Goal: Task Accomplishment & Management: Manage account settings

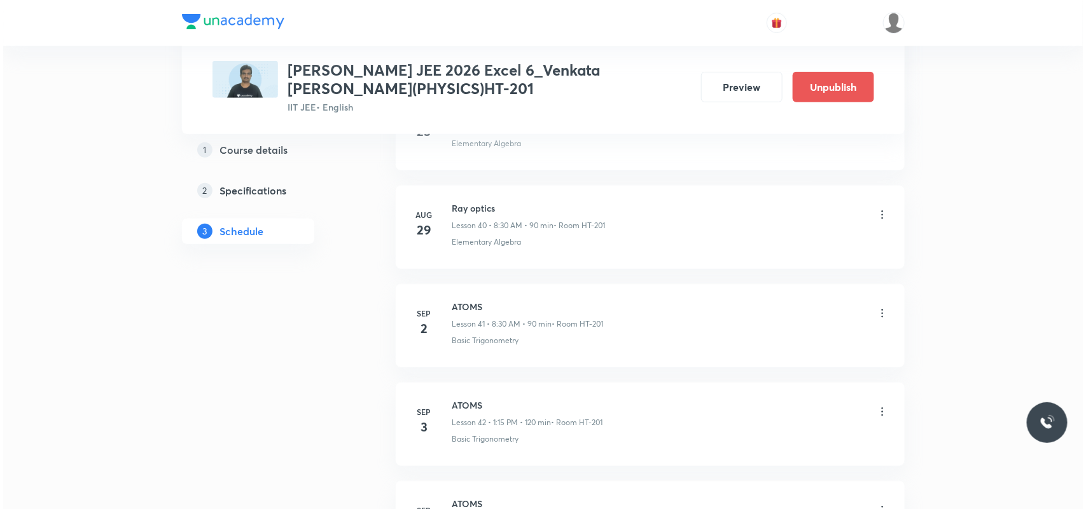
scroll to position [4777, 0]
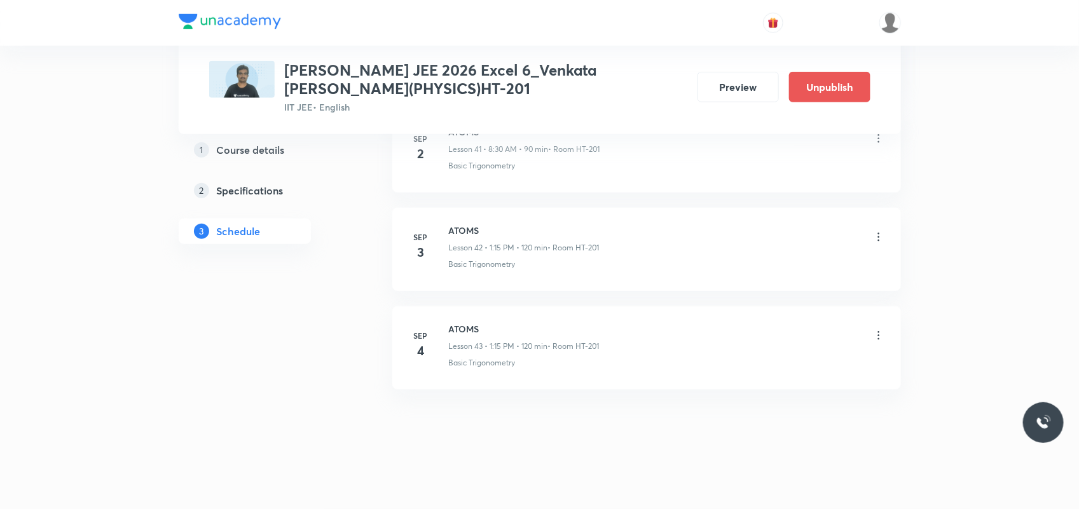
click at [881, 233] on icon at bounding box center [879, 237] width 13 height 13
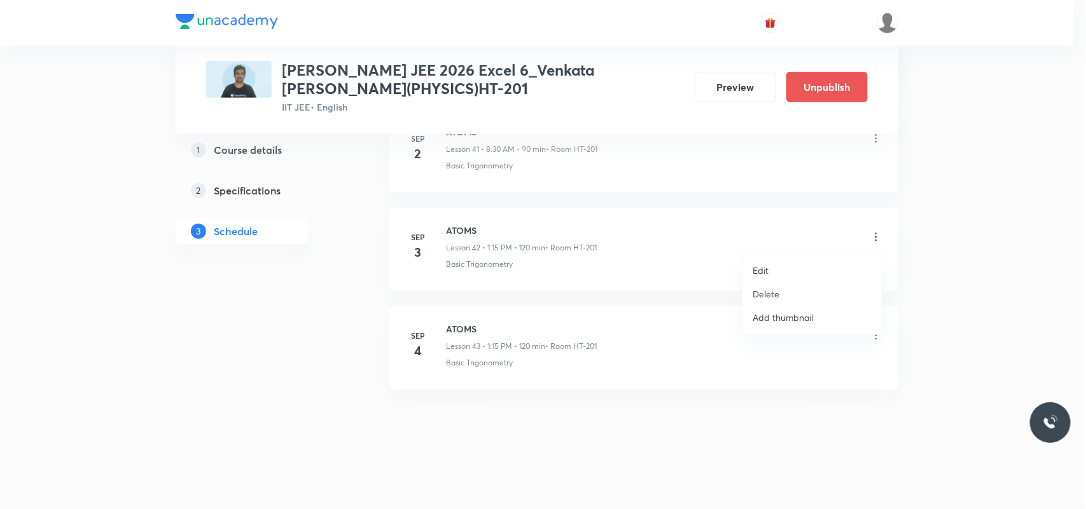
click at [794, 269] on li "Edit" at bounding box center [811, 271] width 139 height 24
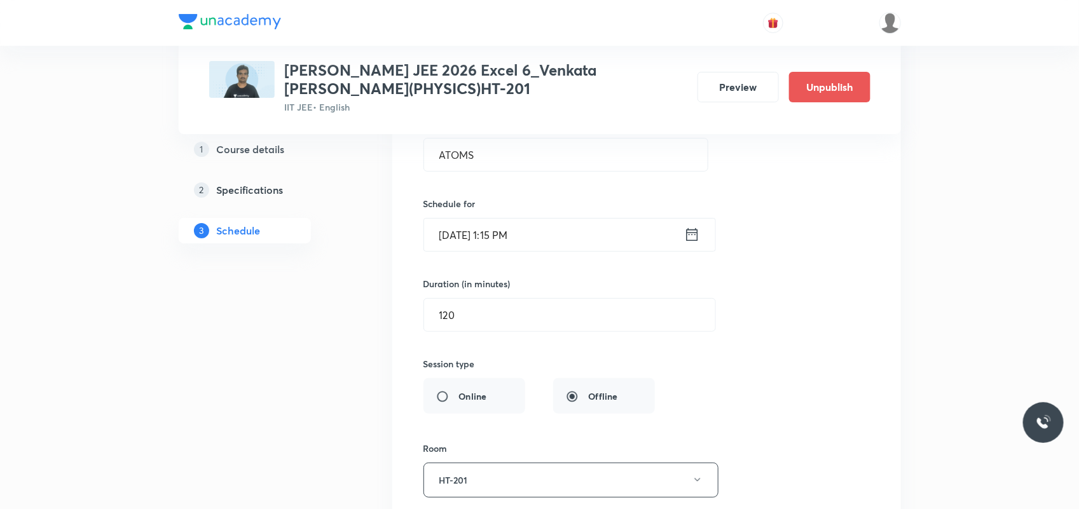
scroll to position [4298, 0]
click at [695, 245] on icon at bounding box center [692, 237] width 16 height 18
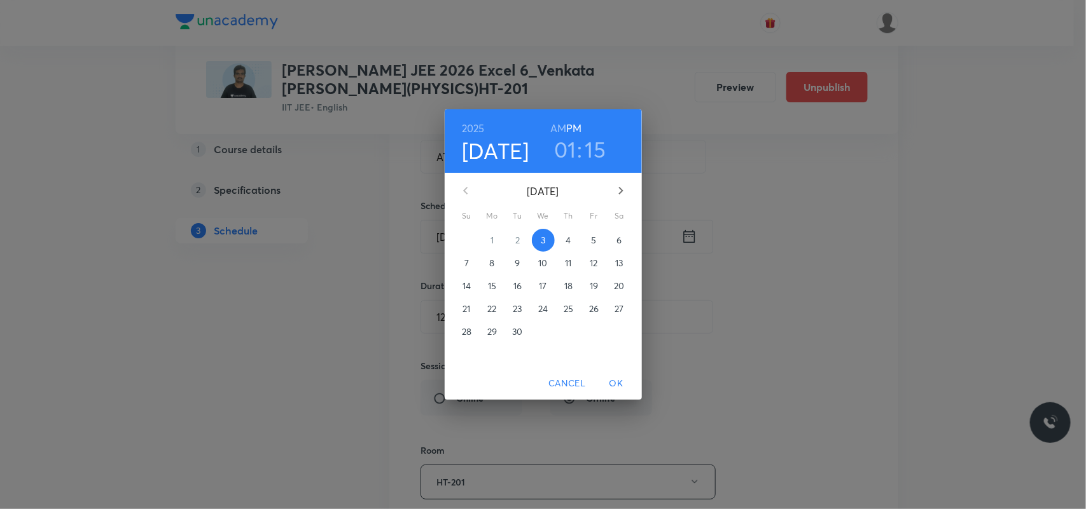
click at [560, 122] on h6 "AM" at bounding box center [558, 129] width 16 height 18
click at [563, 154] on h3 "01" at bounding box center [565, 149] width 22 height 27
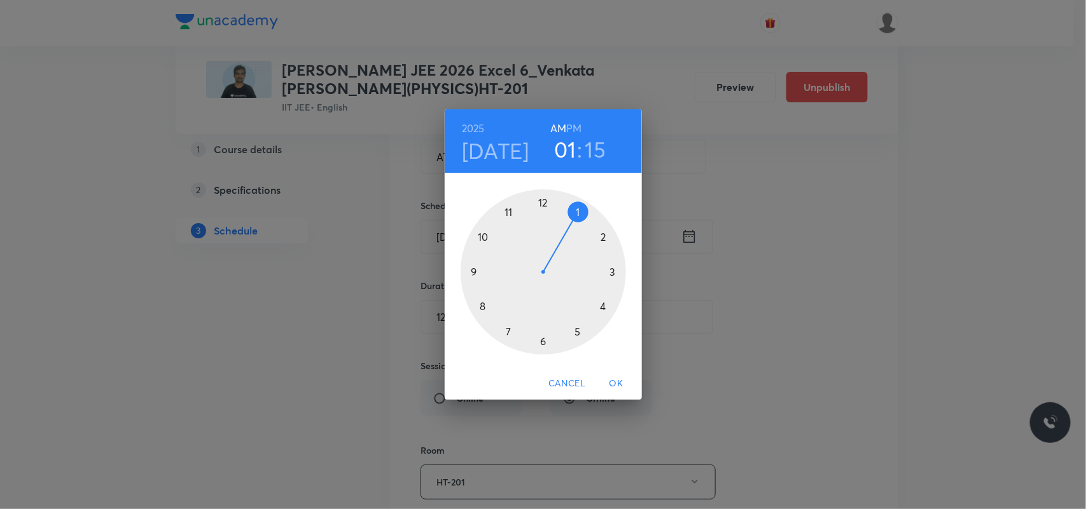
click at [479, 305] on div at bounding box center [542, 272] width 165 height 165
click at [546, 338] on div at bounding box center [542, 272] width 165 height 165
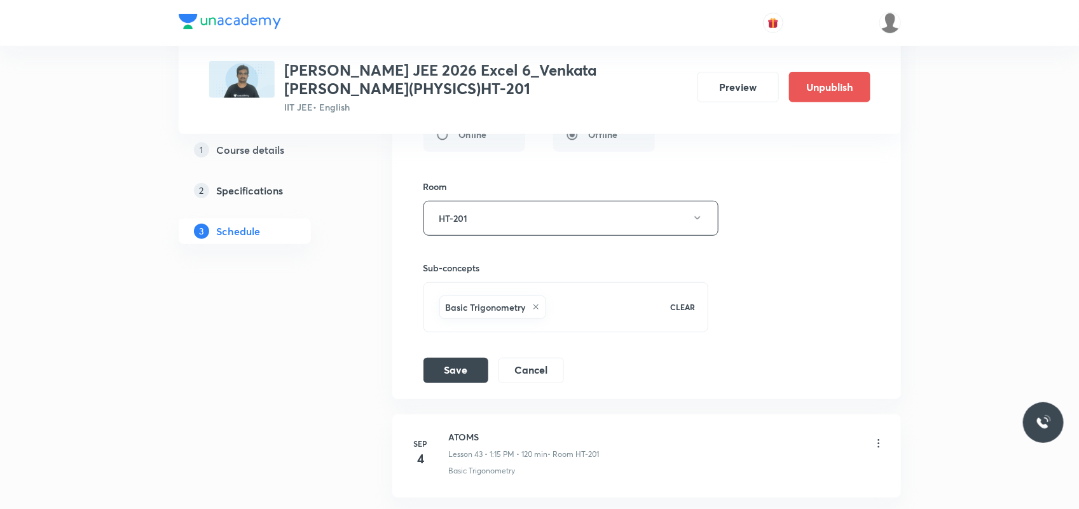
scroll to position [4562, 0]
click at [469, 380] on button "Save" at bounding box center [456, 368] width 65 height 25
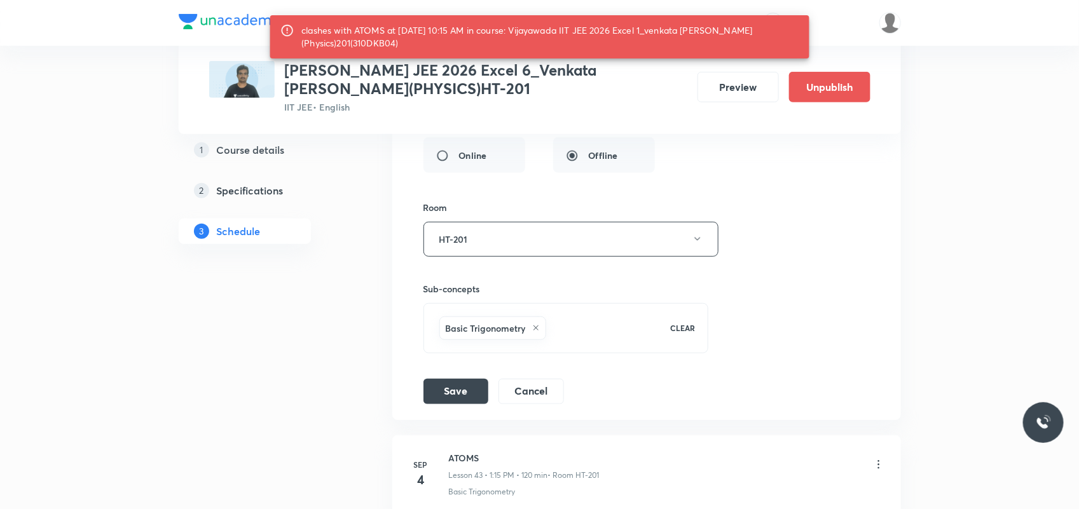
click at [469, 380] on div "Session title 5/99 ATOMS ​ Schedule for [DATE] 8:30 AM ​ clashes with ATOMS at …" at bounding box center [647, 117] width 446 height 576
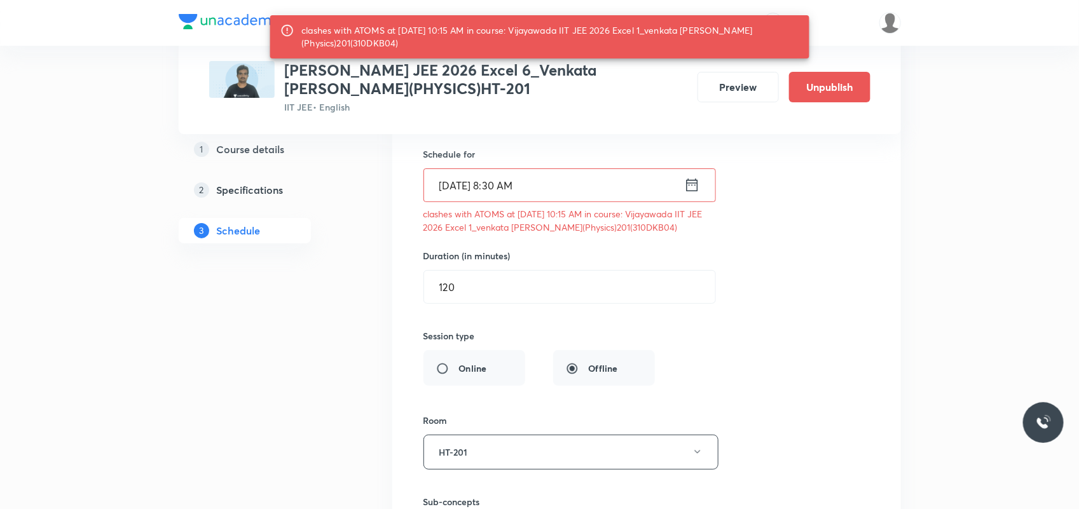
scroll to position [4348, 0]
click at [510, 197] on input "[DATE] 8:30 AM" at bounding box center [554, 186] width 260 height 32
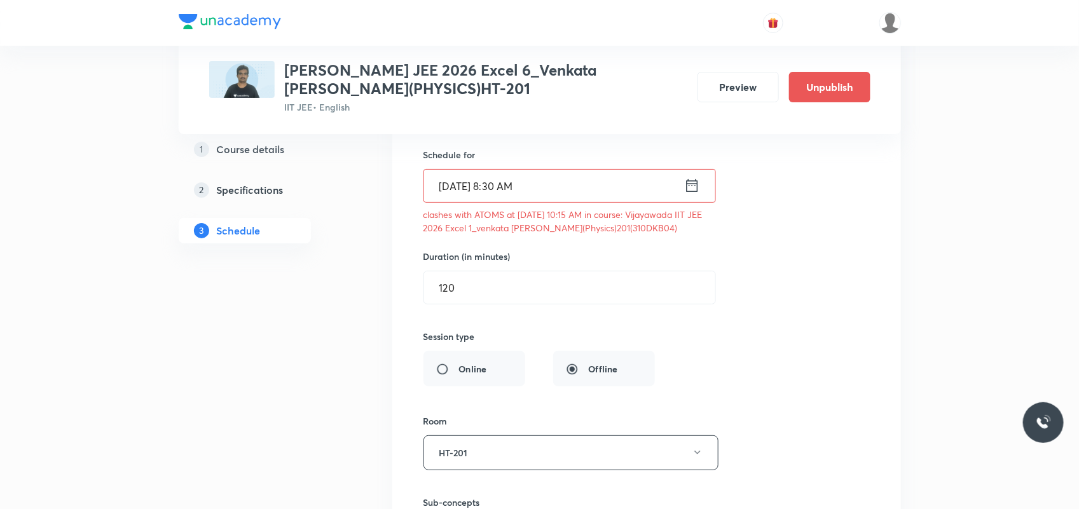
click at [517, 197] on input "[DATE] 8:30 AM" at bounding box center [554, 186] width 260 height 32
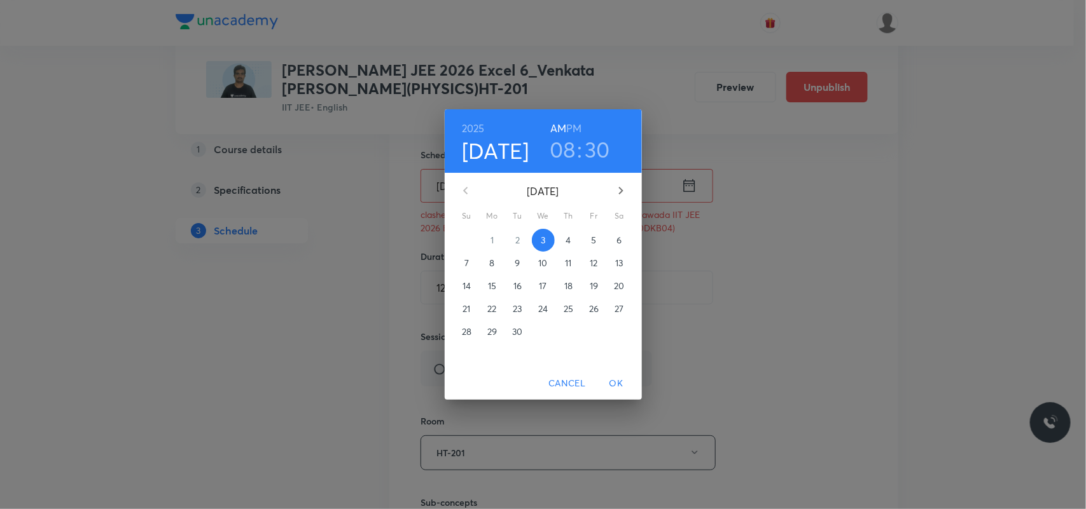
click at [593, 155] on h3 "30" at bounding box center [596, 149] width 25 height 27
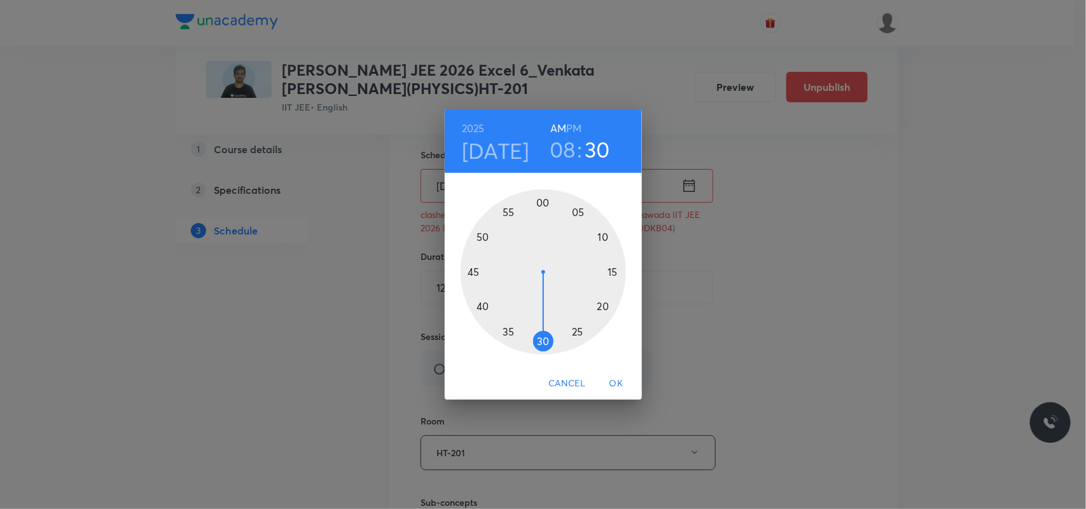
click at [508, 326] on div at bounding box center [542, 272] width 165 height 165
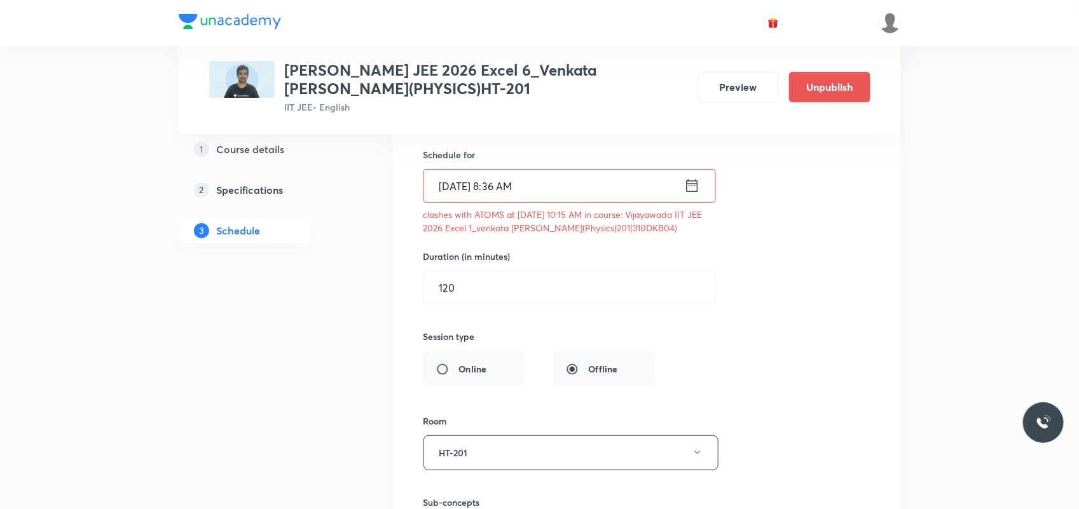
click at [511, 202] on input "[DATE] 8:36 AM" at bounding box center [554, 186] width 260 height 32
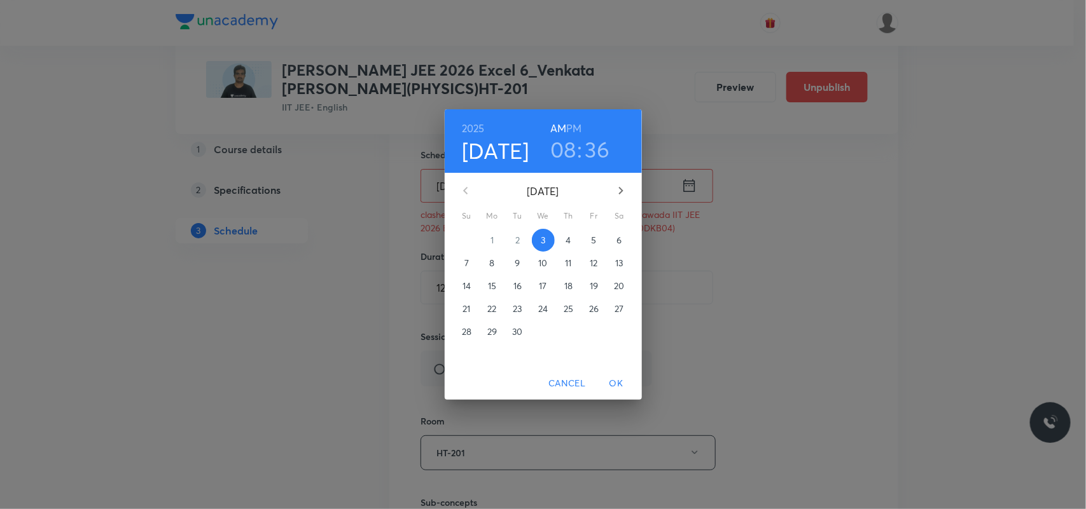
click at [593, 148] on h3 "36" at bounding box center [597, 149] width 25 height 27
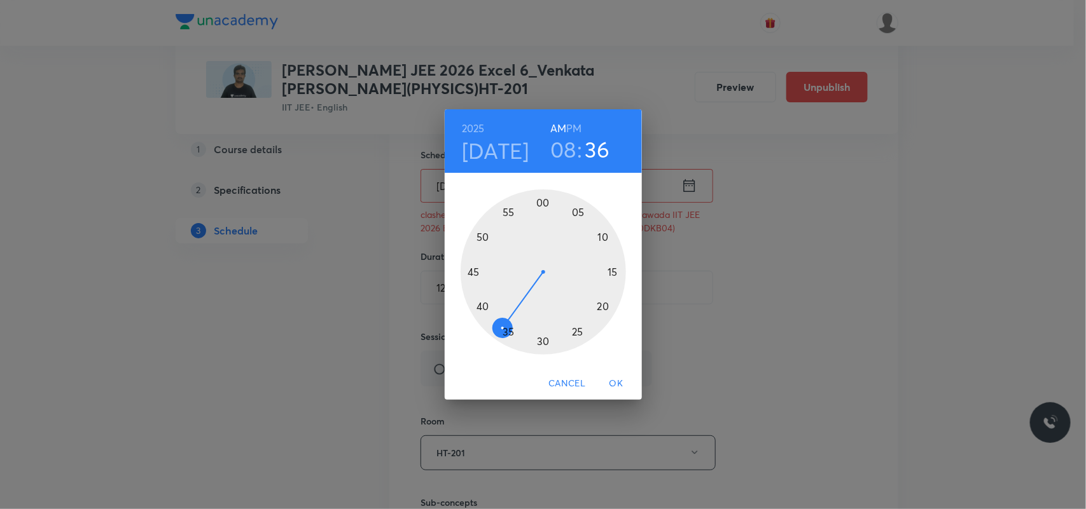
click at [509, 332] on div at bounding box center [542, 272] width 165 height 165
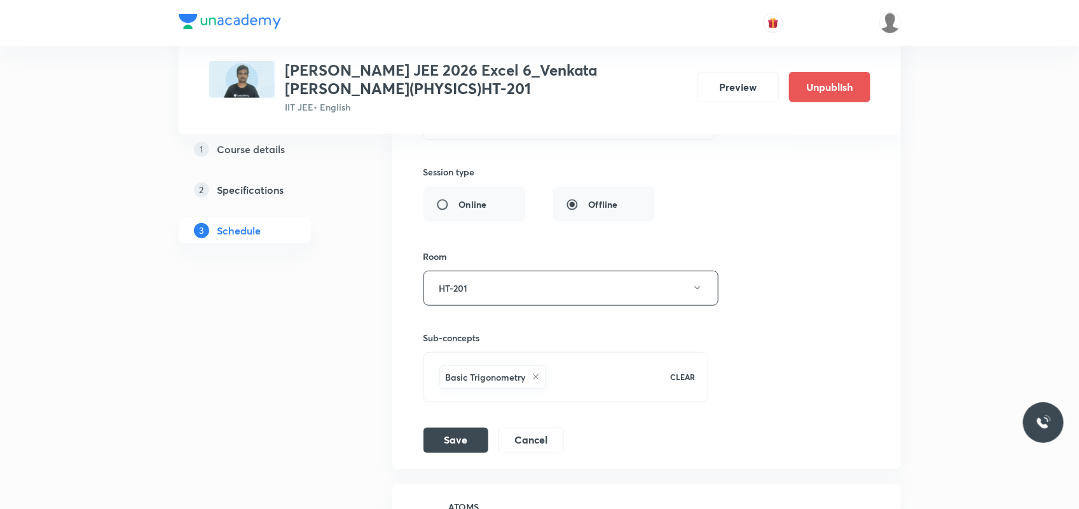
scroll to position [4514, 0]
click at [459, 446] on button "Save" at bounding box center [456, 438] width 65 height 25
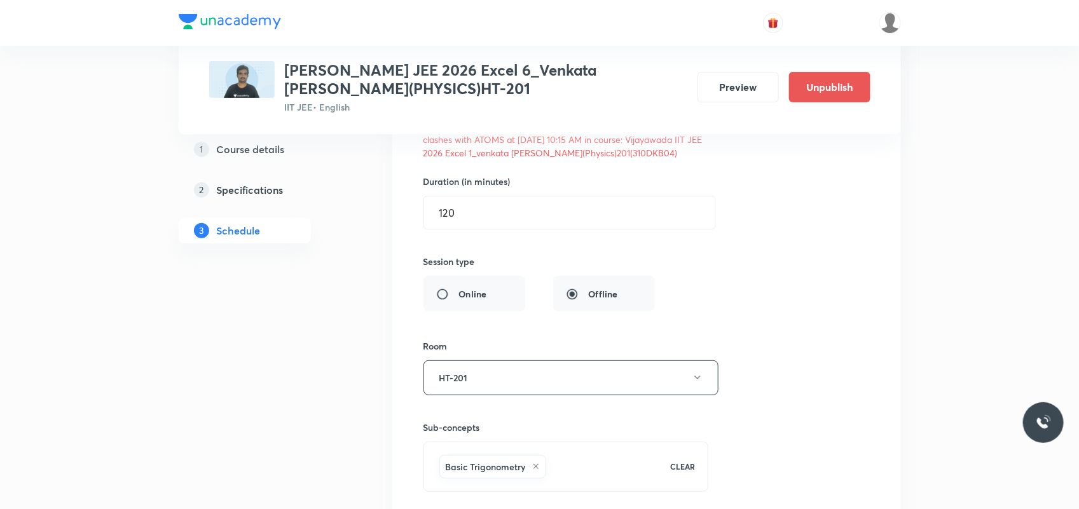
scroll to position [4420, 0]
click at [478, 232] on input "120" at bounding box center [569, 216] width 291 height 32
type input "1"
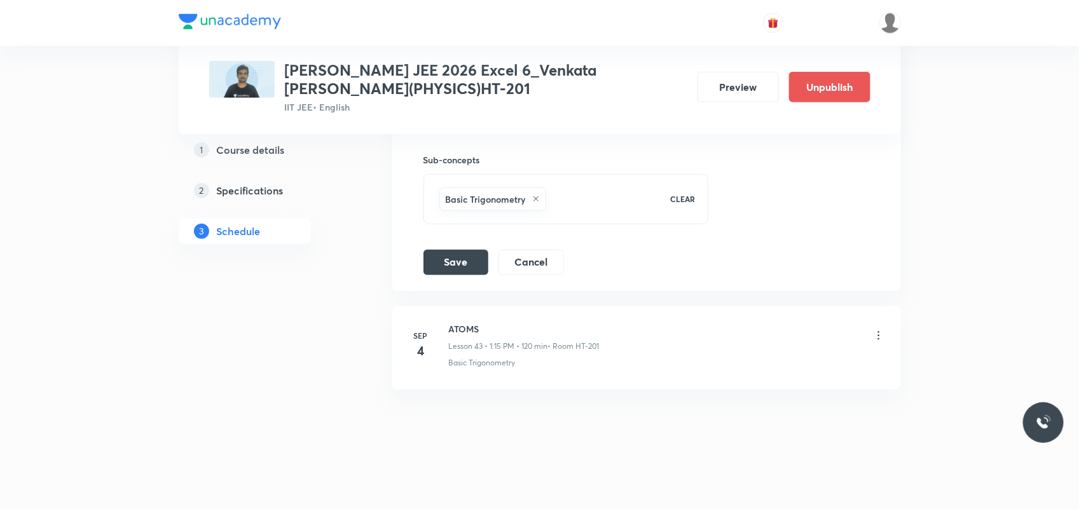
scroll to position [4704, 0]
type input "90"
click at [446, 273] on button "Save" at bounding box center [456, 261] width 65 height 25
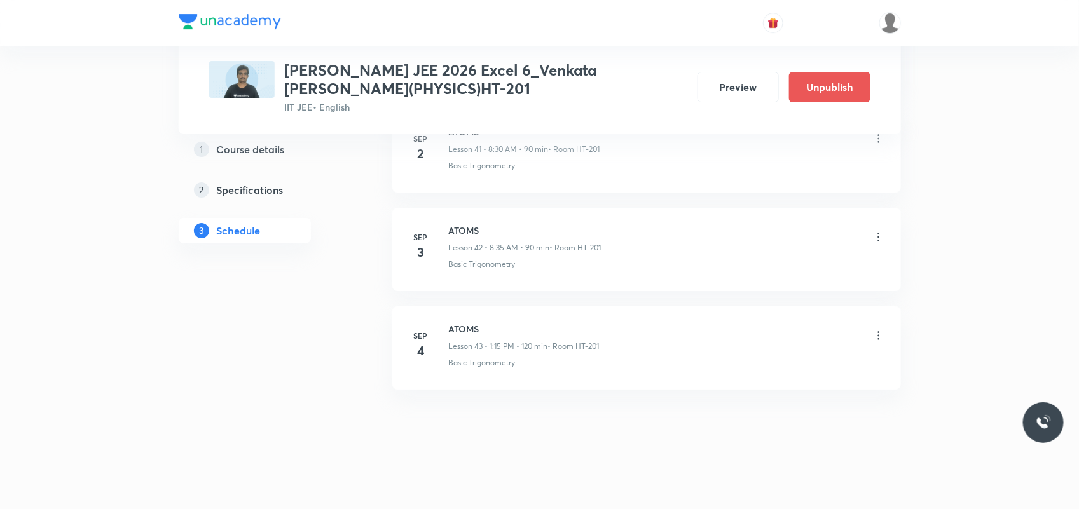
click at [881, 331] on icon at bounding box center [879, 335] width 13 height 13
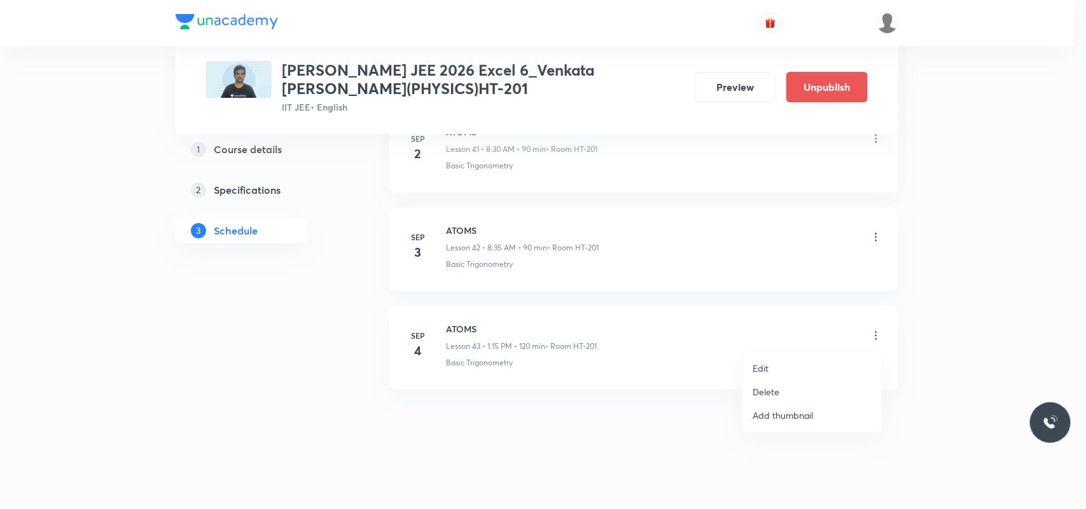
click at [792, 364] on li "Edit" at bounding box center [811, 369] width 139 height 24
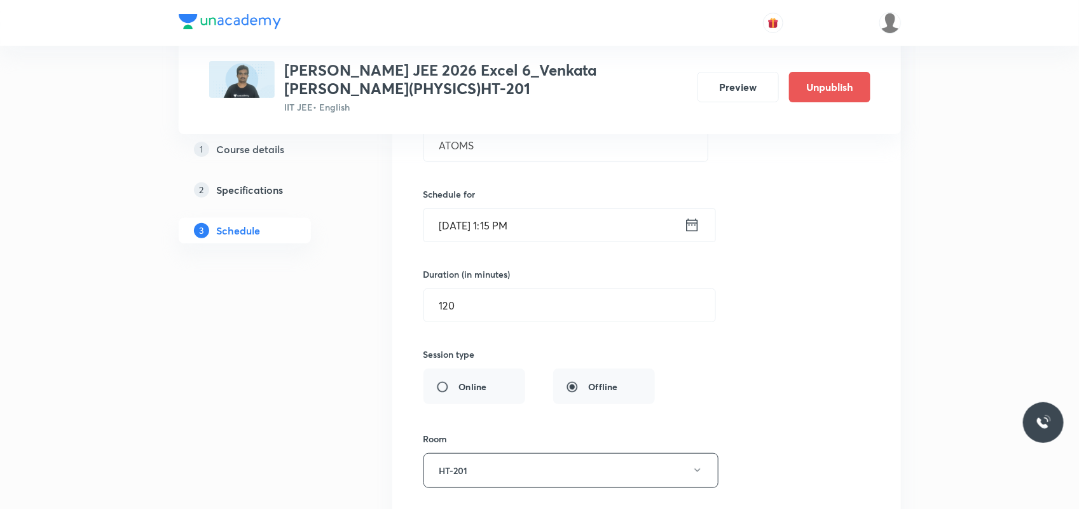
scroll to position [4408, 0]
click at [514, 233] on input "[DATE] 1:15 PM" at bounding box center [554, 225] width 260 height 32
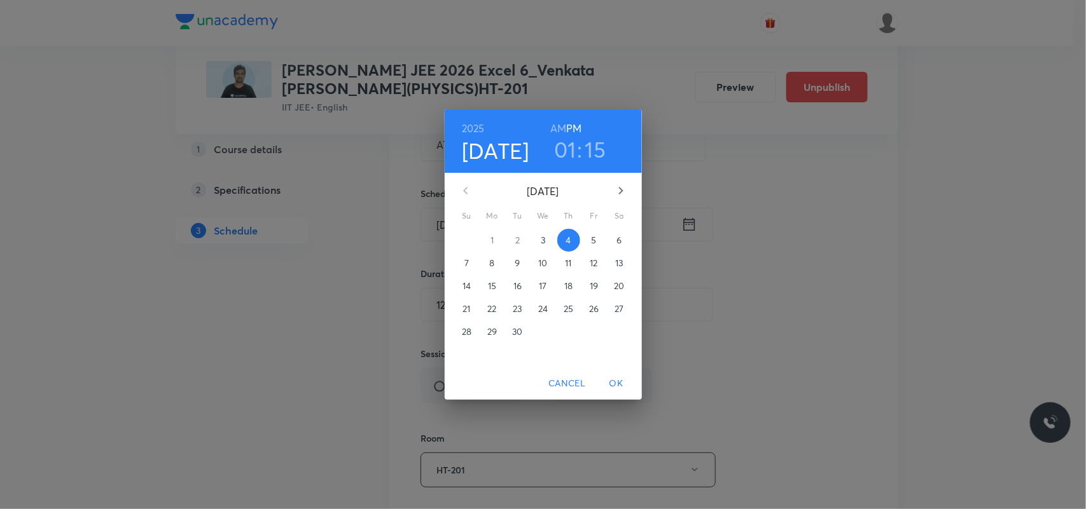
click at [558, 131] on h6 "AM" at bounding box center [558, 129] width 16 height 18
click at [563, 150] on h3 "01" at bounding box center [565, 149] width 22 height 27
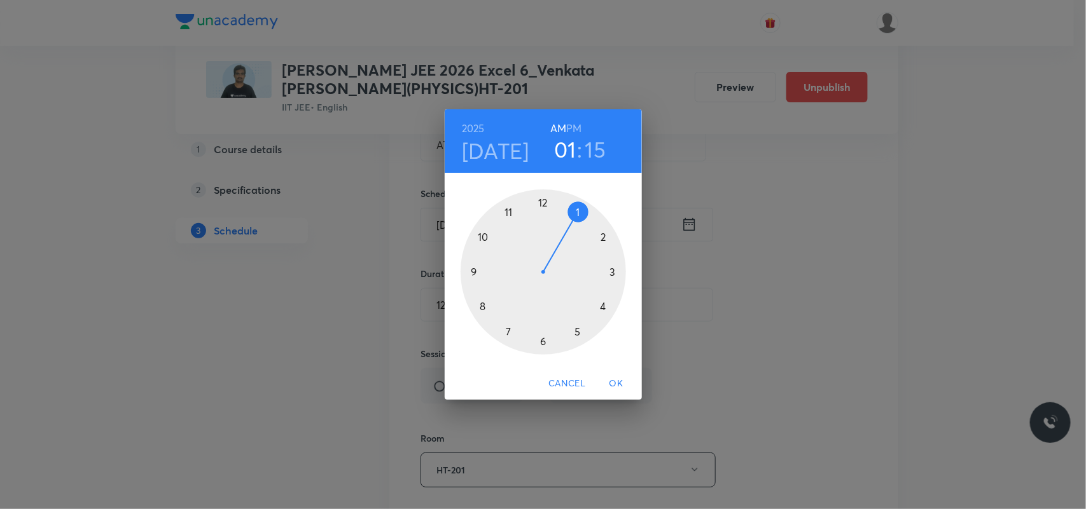
click at [481, 306] on div at bounding box center [542, 272] width 165 height 165
click at [541, 340] on div at bounding box center [542, 272] width 165 height 165
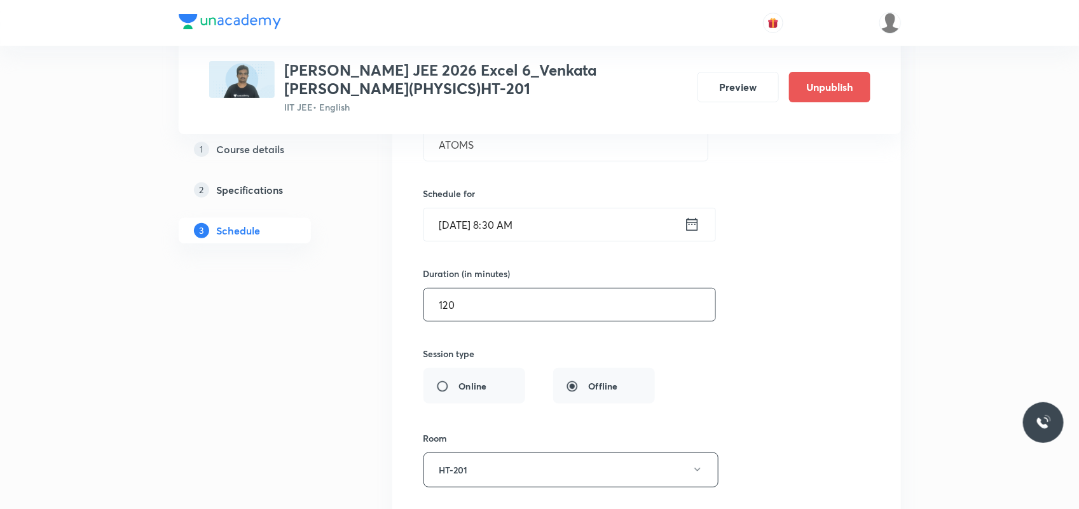
click at [492, 309] on input "120" at bounding box center [569, 305] width 291 height 32
type input "1"
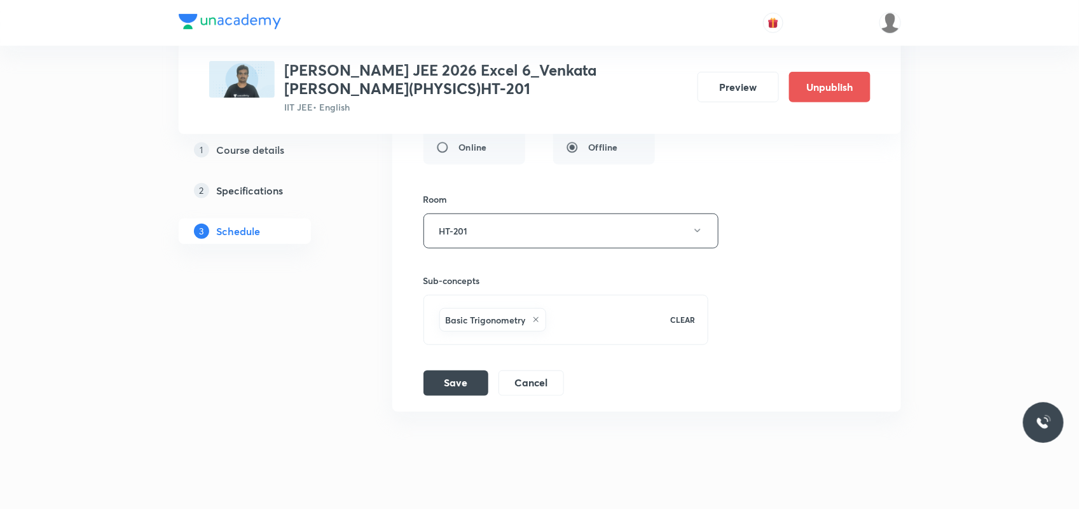
scroll to position [4648, 0]
type input "90"
click at [459, 394] on button "Save" at bounding box center [456, 381] width 65 height 25
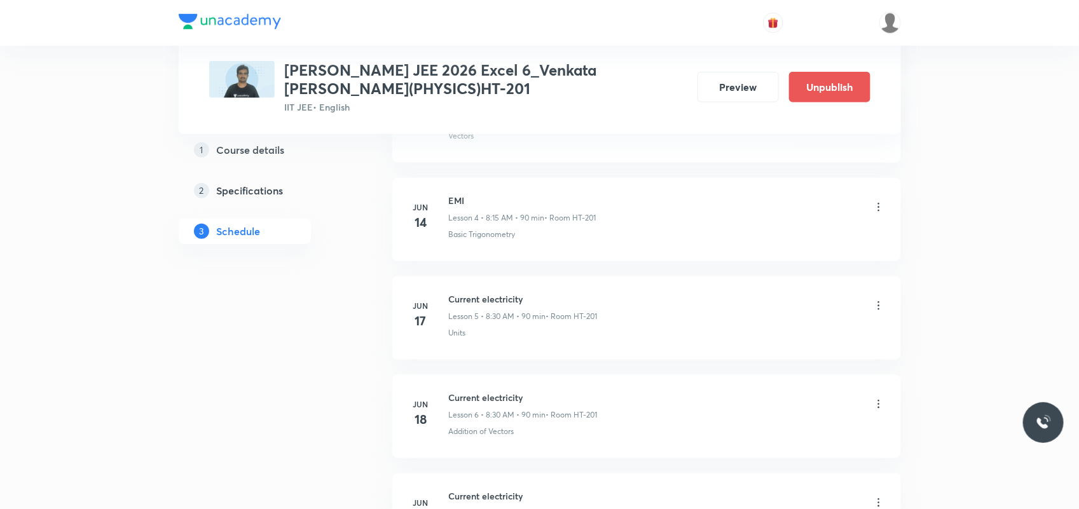
scroll to position [465, 0]
